Goal: Task Accomplishment & Management: Use online tool/utility

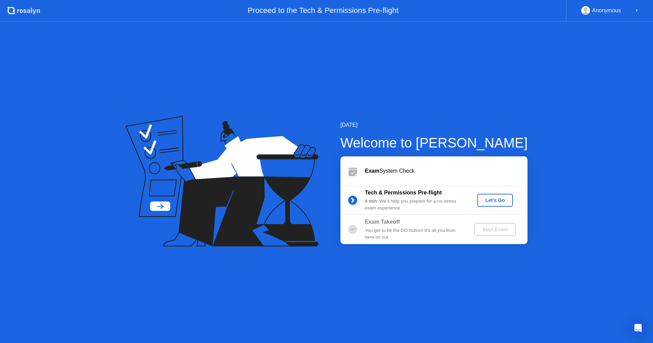
click at [488, 201] on div "Let's Go" at bounding box center [495, 200] width 30 height 5
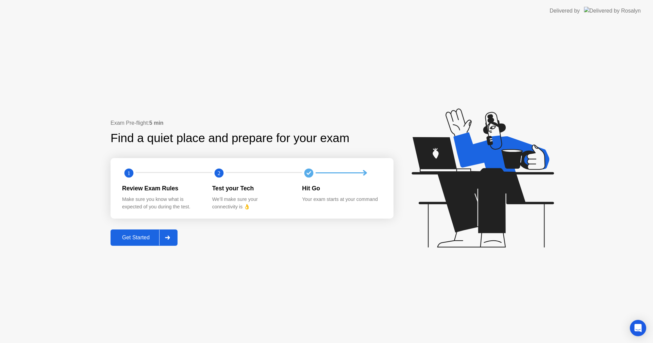
click at [141, 241] on div "Get Started" at bounding box center [136, 238] width 47 height 6
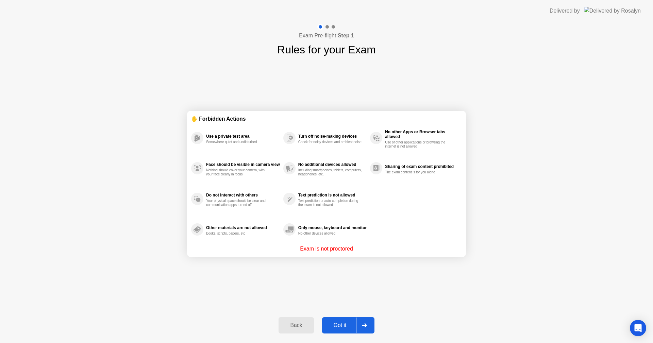
click at [344, 330] on button "Got it" at bounding box center [348, 325] width 52 height 16
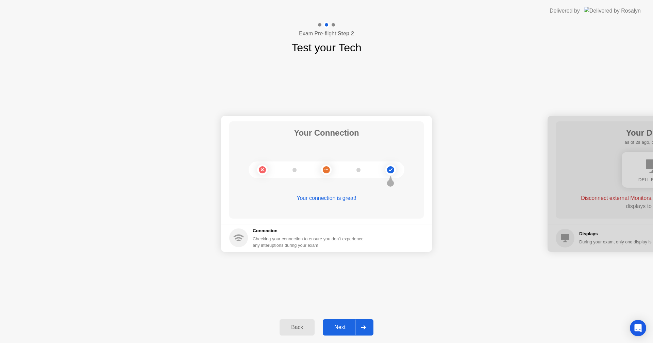
click at [344, 328] on div "Next" at bounding box center [340, 328] width 30 height 6
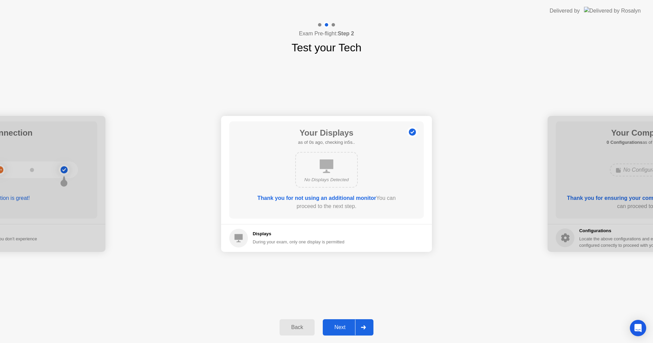
click at [341, 331] on div "Next" at bounding box center [340, 328] width 30 height 6
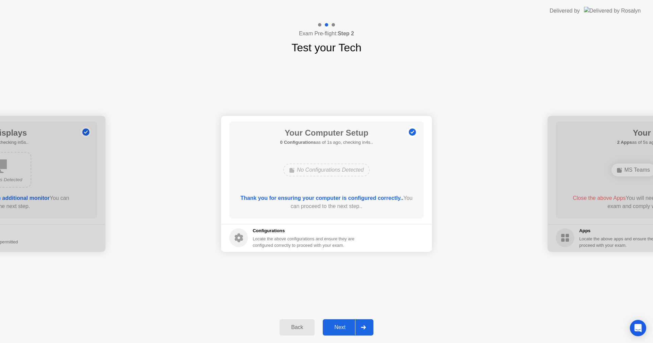
click at [433, 286] on div "Your Connection Your connection is great! Connection Checking your connection t…" at bounding box center [326, 184] width 653 height 256
click at [339, 325] on div "Next" at bounding box center [340, 328] width 30 height 6
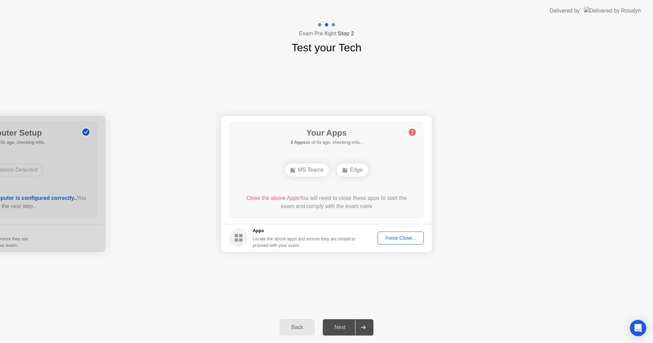
click at [538, 292] on div "Your Connection Your connection is great! Connection Checking your connection t…" at bounding box center [326, 184] width 653 height 256
click at [349, 228] on h5 "Apps" at bounding box center [304, 231] width 103 height 7
click at [360, 191] on div "Your Apps 2 Apps as of 2s ago, checking in3s.. MS Teams Edge Close the above Ap…" at bounding box center [326, 169] width 195 height 97
click at [394, 235] on div "Force Close..." at bounding box center [401, 237] width 42 height 5
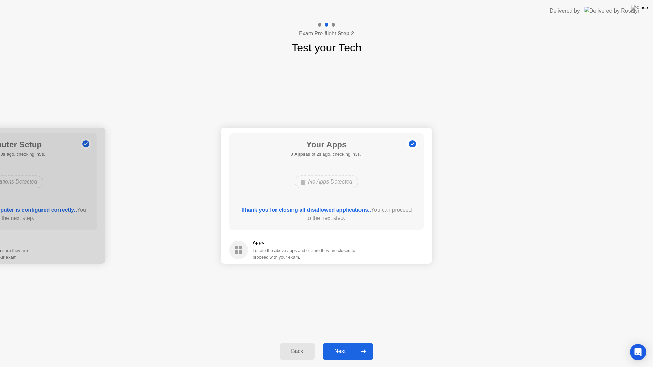
click at [336, 343] on div "Next" at bounding box center [340, 352] width 30 height 6
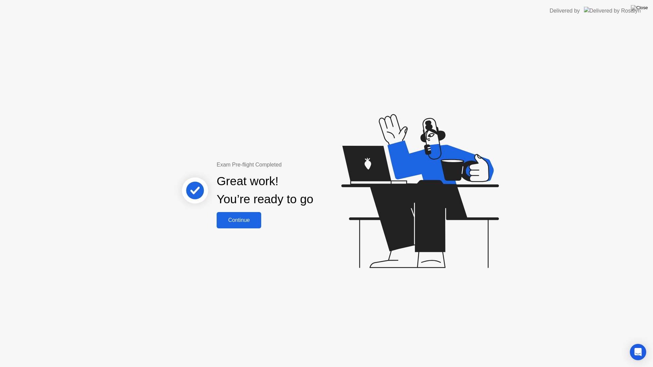
click at [242, 221] on div "Continue" at bounding box center [239, 220] width 40 height 6
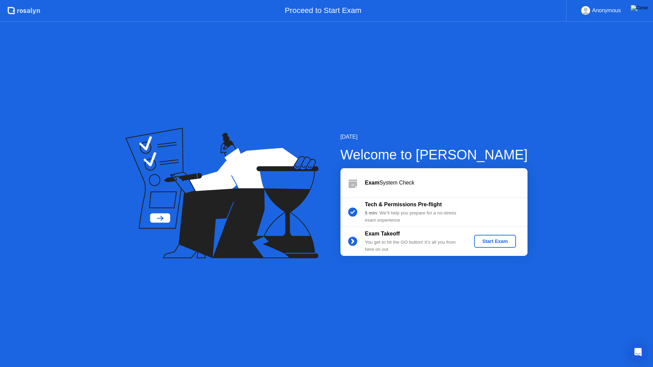
click at [644, 8] on img at bounding box center [639, 7] width 17 height 5
